Goal: Information Seeking & Learning: Learn about a topic

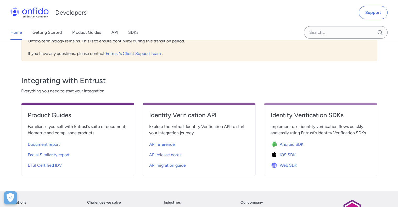
scroll to position [147, 0]
click at [49, 145] on span "Document report" at bounding box center [44, 144] width 32 height 6
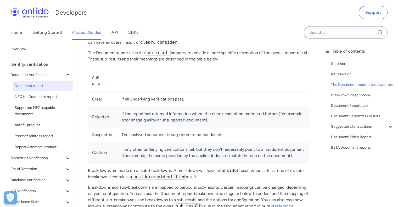
scroll to position [241, 0]
click at [44, 96] on span "NFC for Document report" at bounding box center [43, 97] width 56 height 6
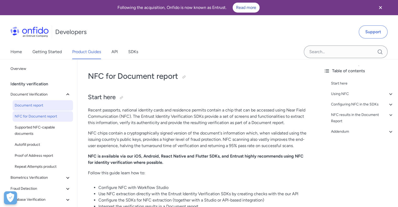
click at [25, 103] on span "Document report" at bounding box center [43, 105] width 56 height 6
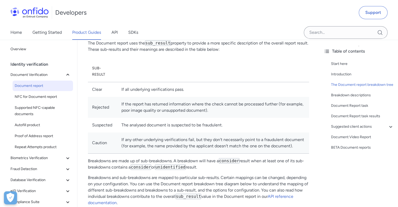
scroll to position [250, 0]
drag, startPoint x: 87, startPoint y: 64, endPoint x: 97, endPoint y: 60, distance: 11.3
drag, startPoint x: 97, startPoint y: 60, endPoint x: 223, endPoint y: 65, distance: 126.1
click at [223, 65] on th at bounding box center [213, 71] width 192 height 21
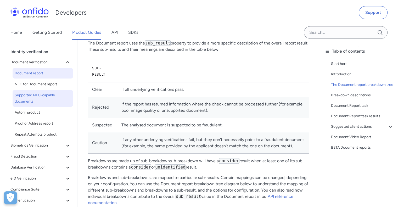
scroll to position [12, 0]
click at [42, 53] on div "Identity verification" at bounding box center [42, 52] width 65 height 10
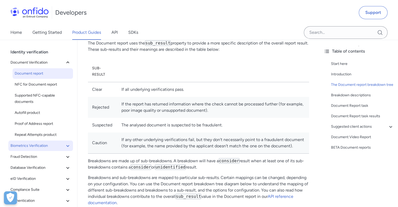
click at [39, 146] on span "Biometrics Verification" at bounding box center [37, 146] width 54 height 6
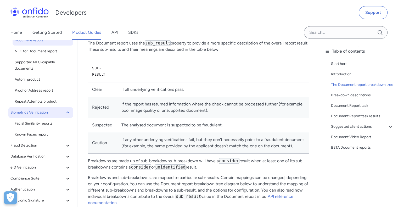
scroll to position [47, 0]
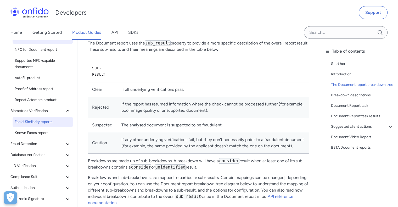
click at [54, 120] on span "Facial Similarity reports" at bounding box center [43, 122] width 56 height 6
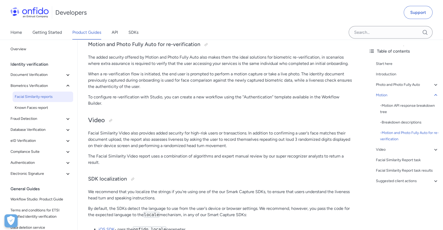
scroll to position [1163, 0]
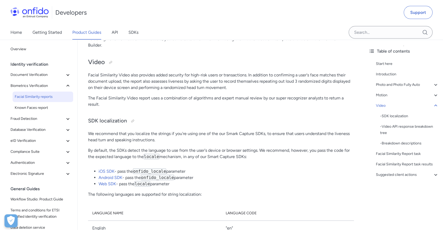
click at [45, 67] on div "Identity verification" at bounding box center [42, 64] width 65 height 10
click at [44, 64] on div "Identity verification" at bounding box center [42, 64] width 65 height 10
click at [91, 25] on link "Product Guides" at bounding box center [86, 32] width 29 height 15
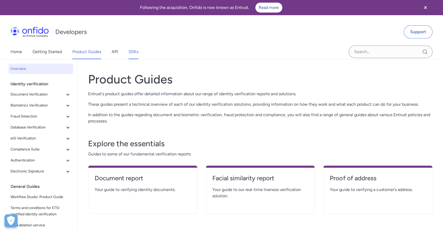
click at [135, 51] on link "SDKs" at bounding box center [133, 52] width 10 height 15
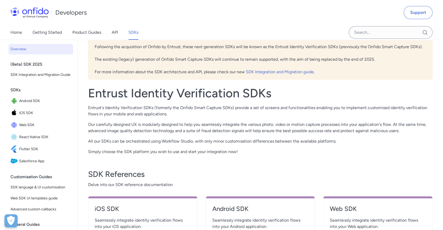
scroll to position [56, 0]
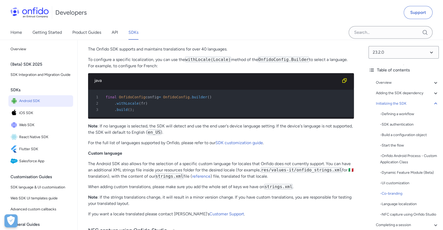
scroll to position [3546, 0]
